Goal: Check status: Check status

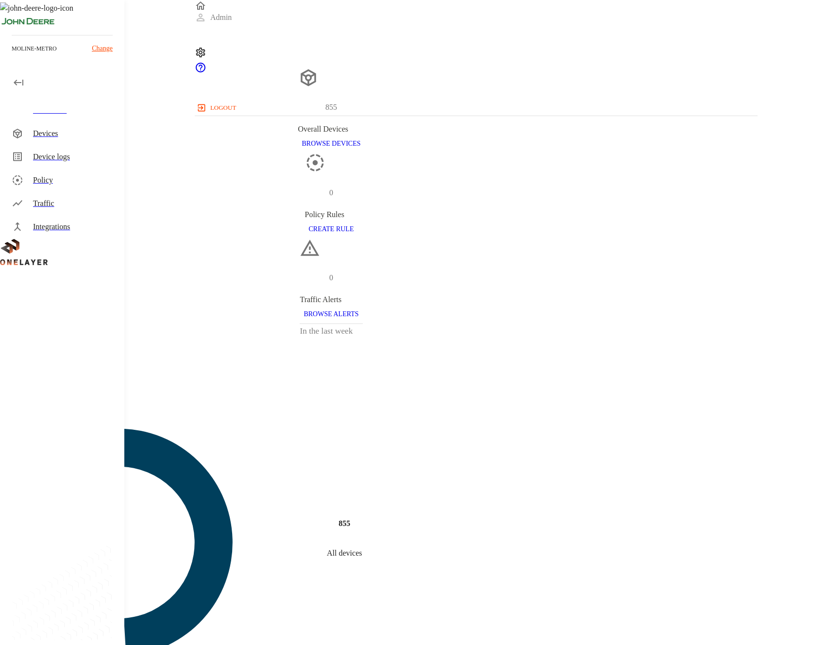
click at [66, 134] on div "Devices" at bounding box center [75, 134] width 84 height 12
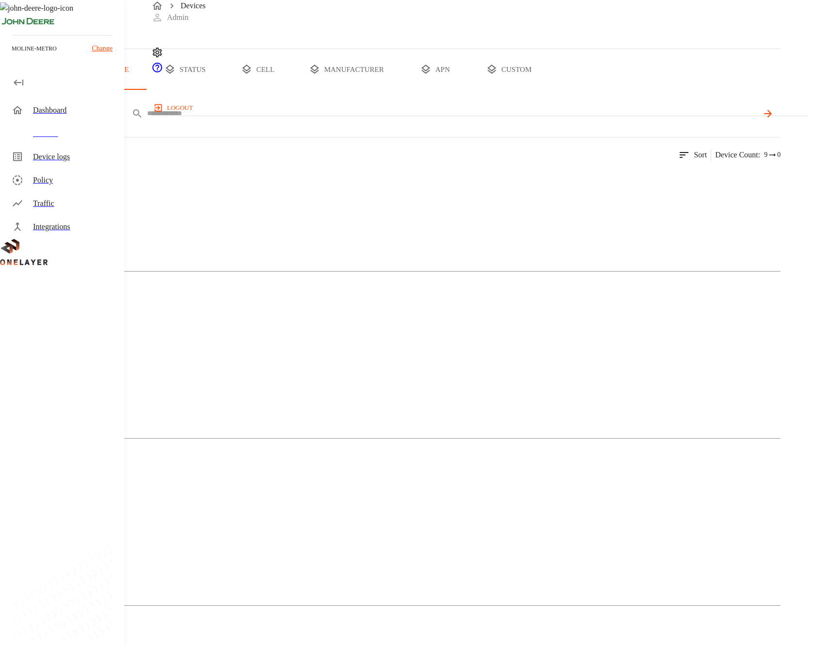
click at [305, 120] on input "text" at bounding box center [452, 113] width 611 height 14
paste input "**********"
type input "**********"
click at [454, 120] on input "text" at bounding box center [399, 113] width 504 height 14
type input "**********"
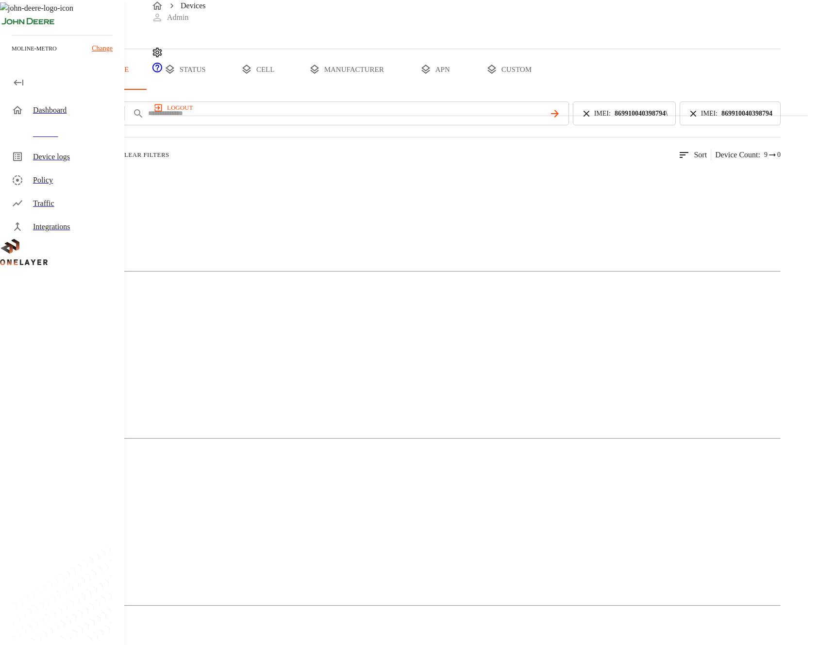
click at [75, 184] on img at bounding box center [47, 178] width 56 height 12
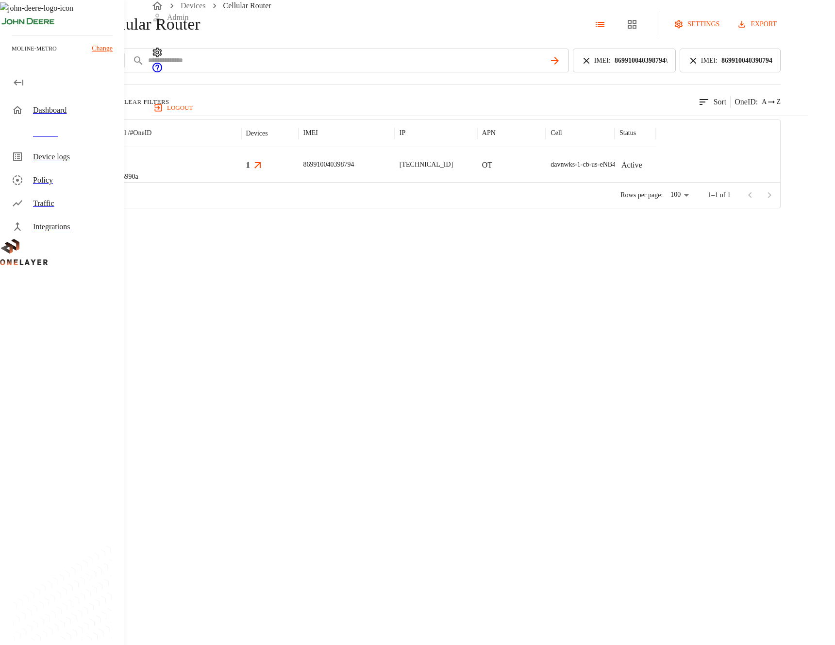
click at [104, 182] on div at bounding box center [70, 164] width 67 height 35
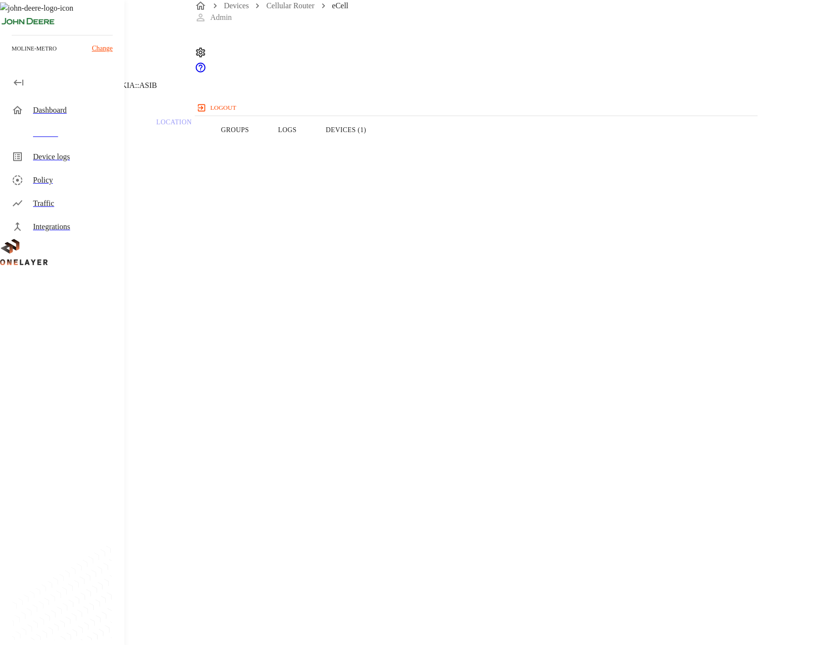
click at [381, 147] on button "Devices (1)" at bounding box center [345, 130] width 69 height 62
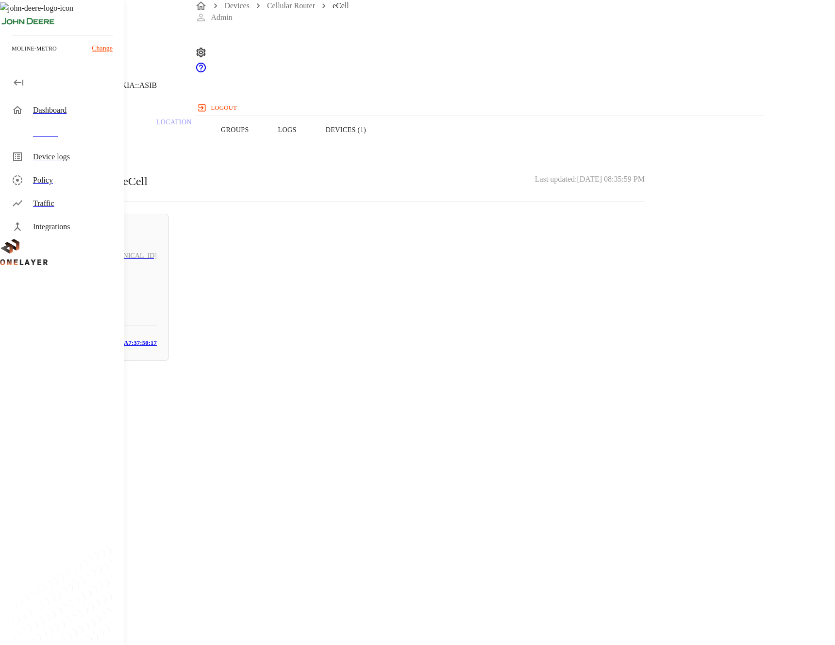
click at [67, 145] on button "Overview" at bounding box center [33, 130] width 67 height 62
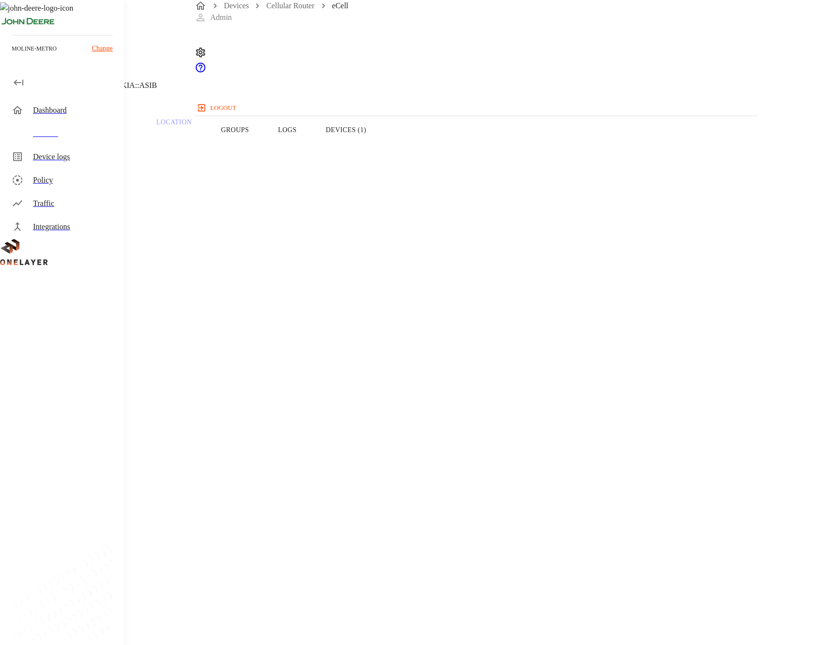
drag, startPoint x: 689, startPoint y: 226, endPoint x: 691, endPoint y: 238, distance: 11.7
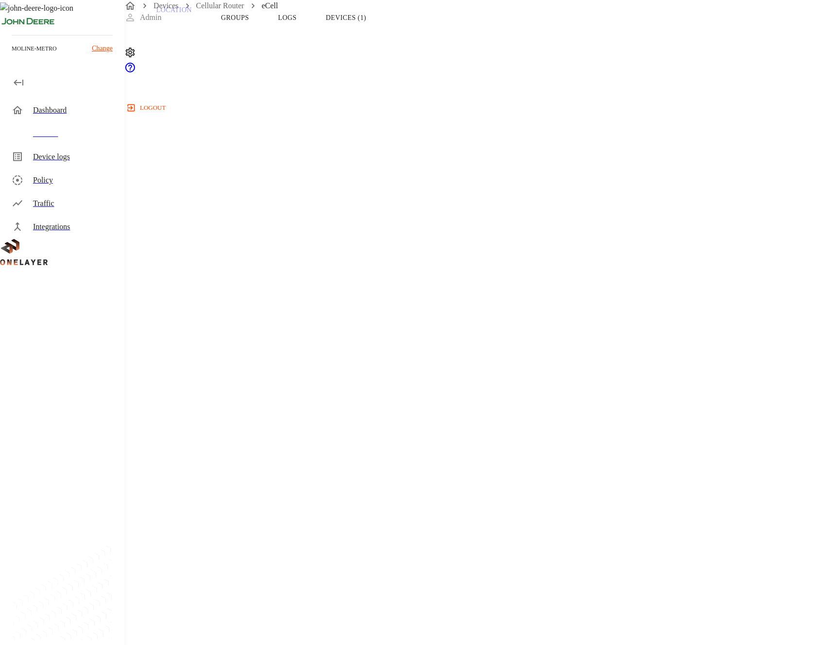
click at [381, 109] on button "Devices (1)" at bounding box center [345, 93] width 69 height 62
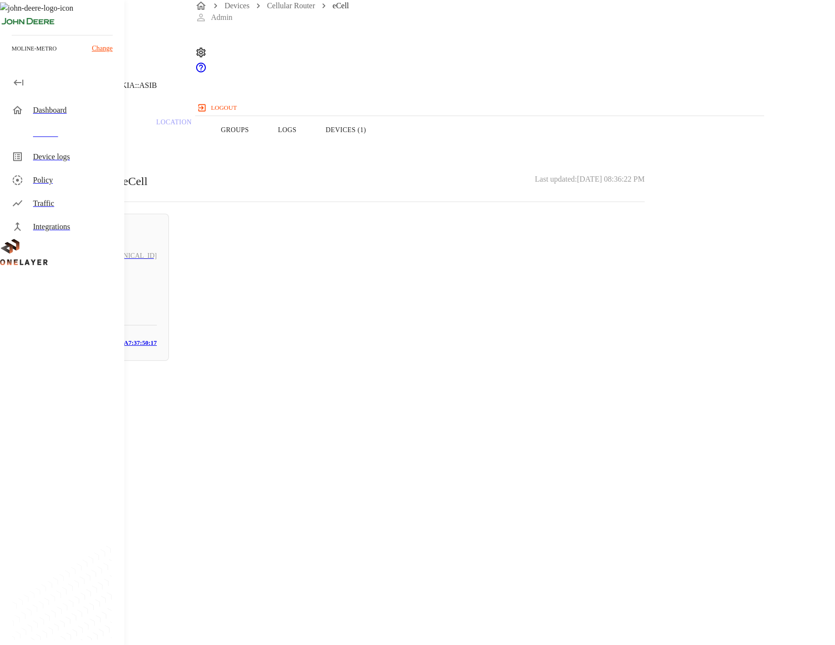
click at [645, 181] on h3 "Last updated: 09/04/2025 08:36:22 PM" at bounding box center [590, 180] width 110 height 17
click at [645, 182] on h3 "Last updated: 09/04/2025 08:36:22 PM" at bounding box center [590, 180] width 110 height 17
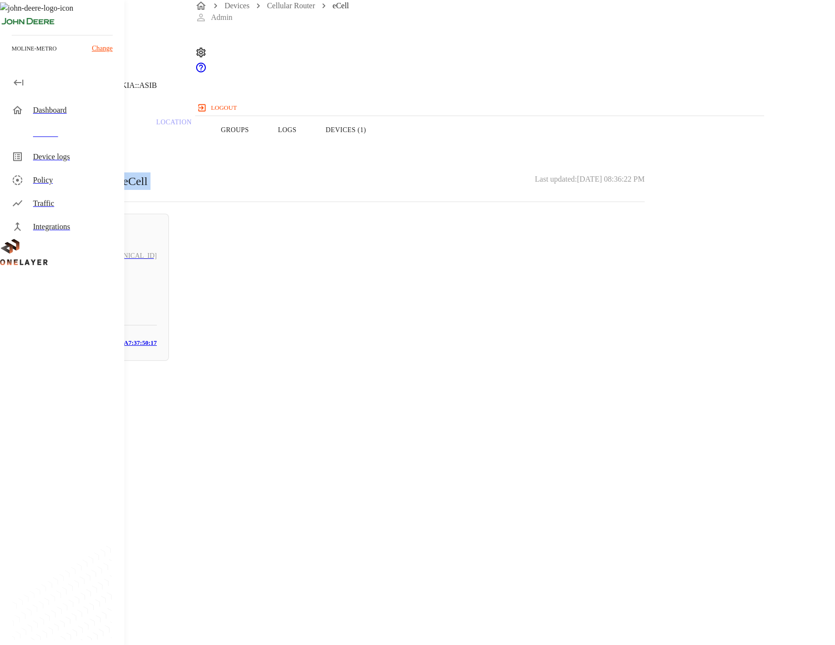
click at [645, 182] on h3 "Last updated: 09/04/2025 08:36:22 PM" at bounding box center [590, 180] width 110 height 17
click at [350, 257] on div "Active Keyence Corporation 10.137.64.156 N/A # 32431998 MAC: 74:95:A7:37:50:17" at bounding box center [334, 287] width 622 height 147
click at [67, 147] on button "Overview" at bounding box center [33, 130] width 67 height 62
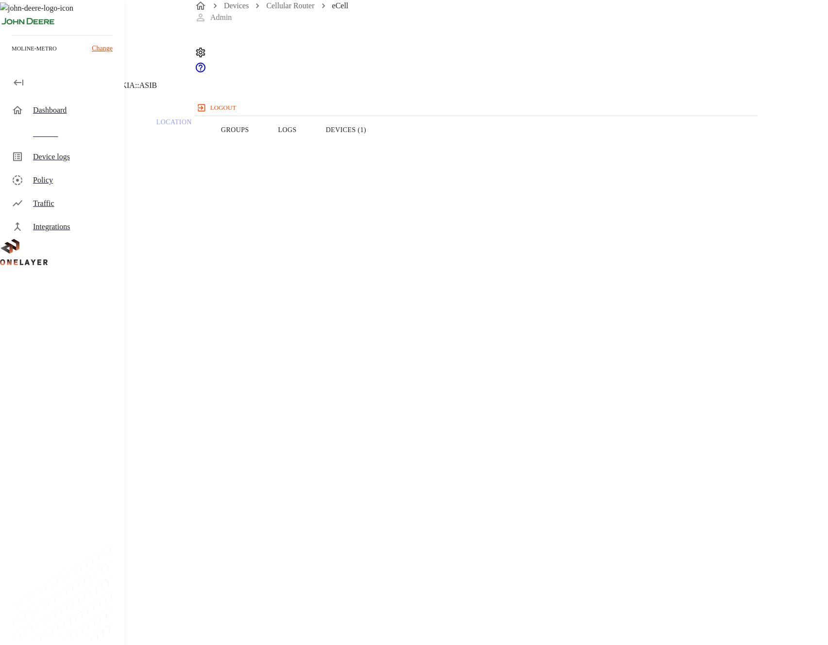
click at [381, 152] on button "Devices (1)" at bounding box center [345, 130] width 69 height 62
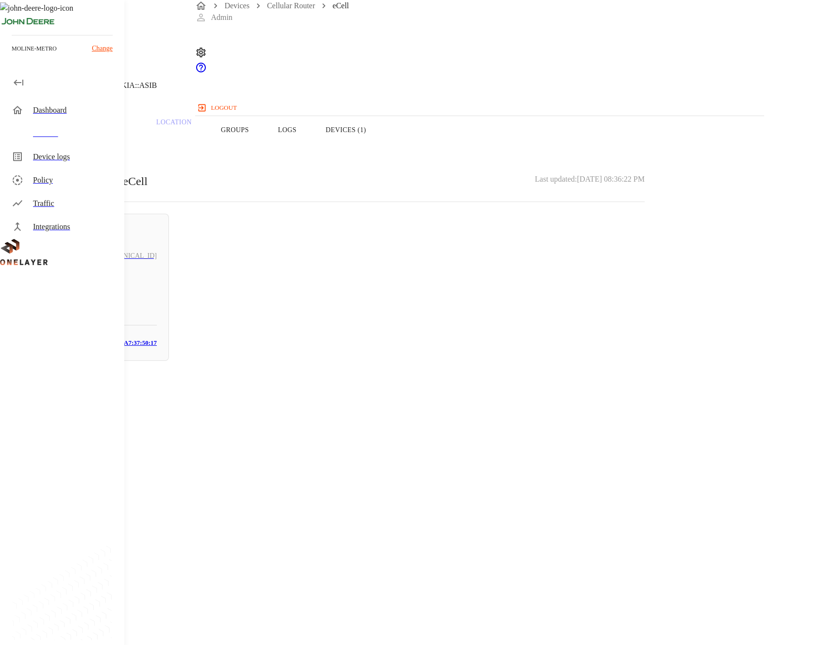
click at [67, 157] on button "Overview" at bounding box center [33, 130] width 67 height 62
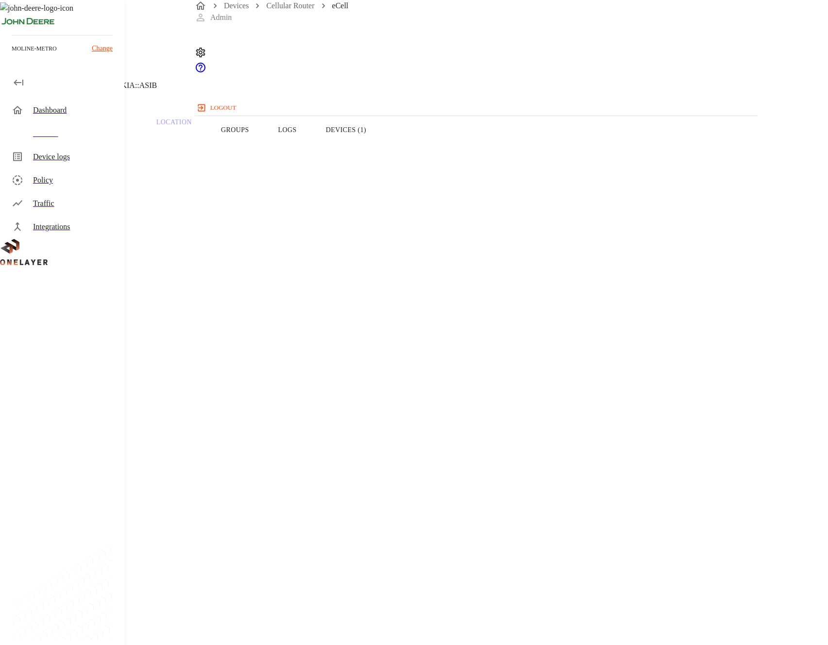
click at [381, 155] on button "Devices (1)" at bounding box center [345, 130] width 69 height 62
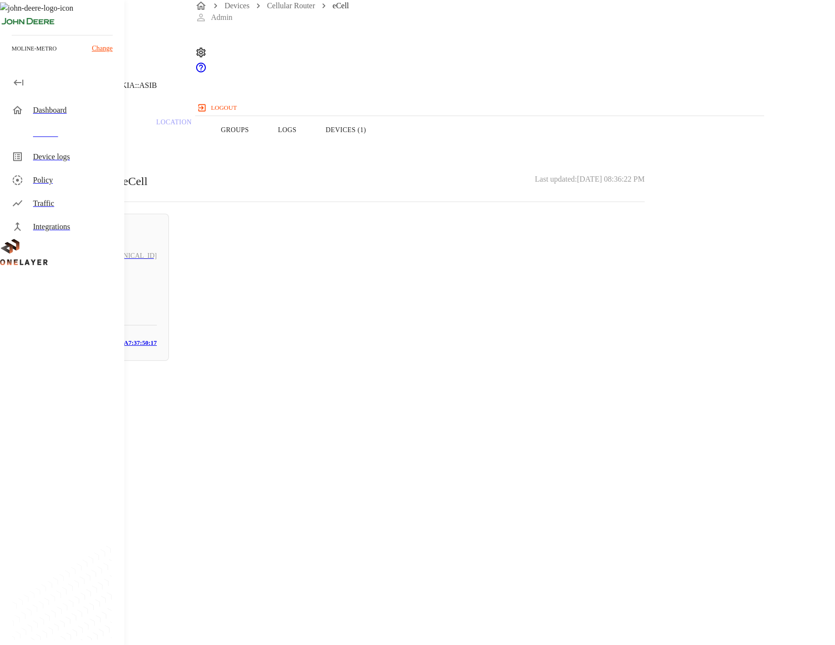
click at [67, 147] on button "Overview" at bounding box center [33, 130] width 67 height 62
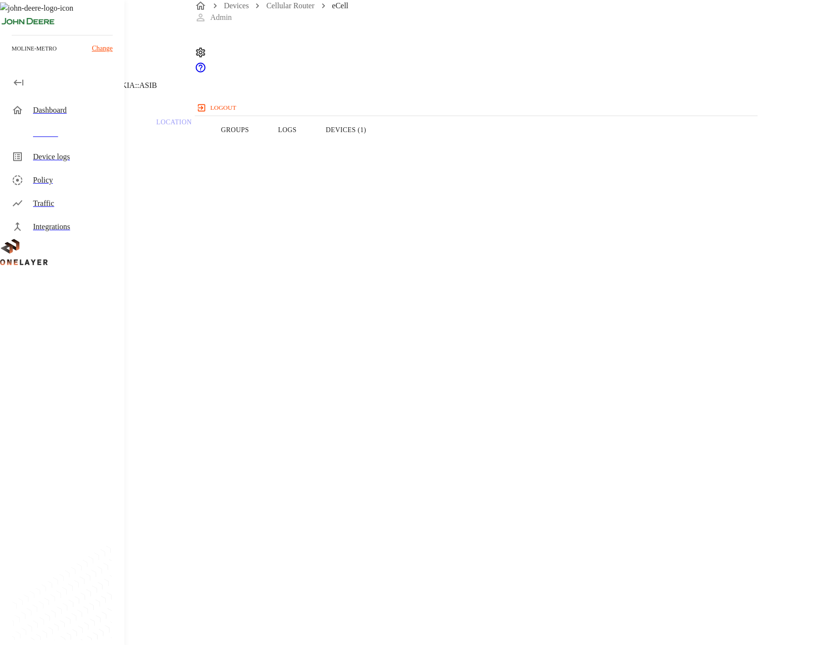
drag, startPoint x: 518, startPoint y: 184, endPoint x: 474, endPoint y: 187, distance: 44.3
click at [474, 441] on section "IP address: 10.137.64.156" at bounding box center [331, 456] width 616 height 31
copy p "[TECHNICAL_ID]"
click at [381, 148] on button "Devices (1)" at bounding box center [345, 130] width 69 height 62
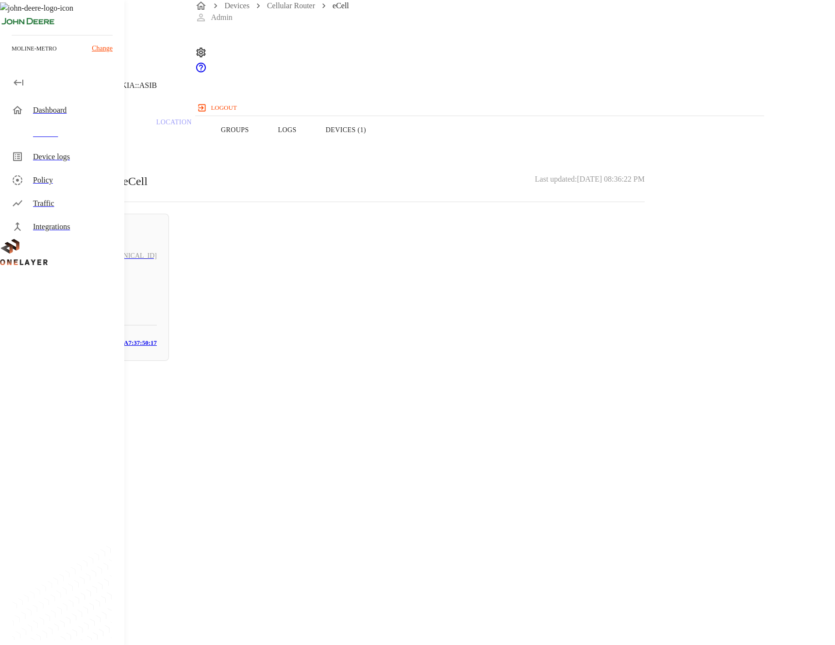
click at [67, 153] on button "Overview" at bounding box center [33, 130] width 67 height 62
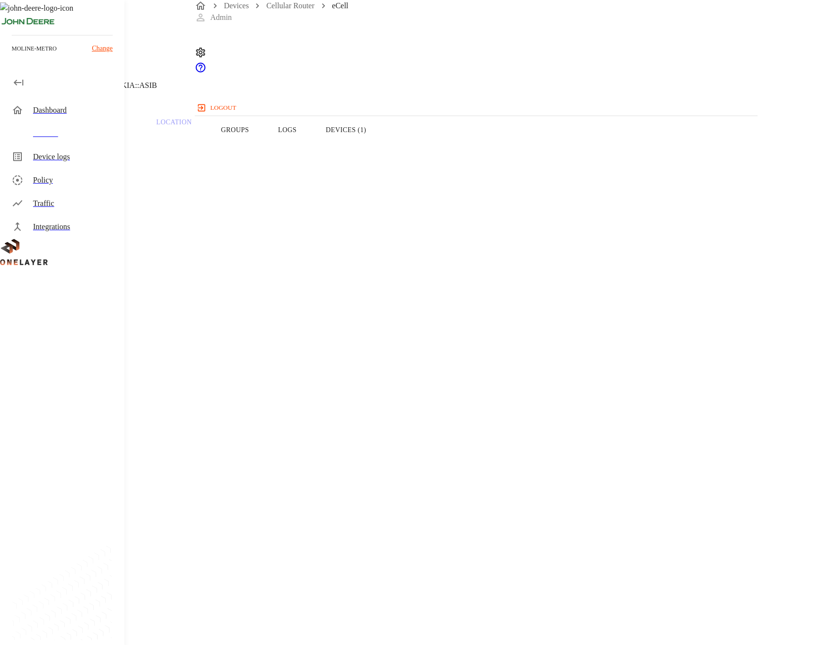
click at [381, 145] on button "Devices (1)" at bounding box center [345, 130] width 69 height 62
